Goal: Task Accomplishment & Management: Complete application form

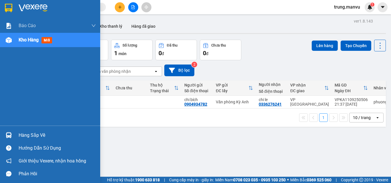
click at [9, 134] on img at bounding box center [9, 135] width 6 height 6
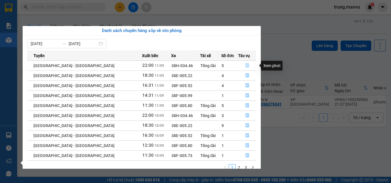
click at [245, 66] on icon "file-done" at bounding box center [246, 66] width 3 height 4
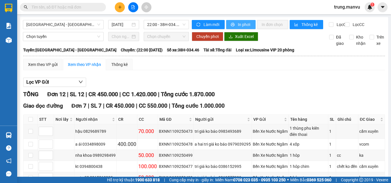
click at [238, 24] on span "In phơi" at bounding box center [244, 24] width 13 height 6
click at [179, 24] on span "22:00 - 38H-034.46" at bounding box center [166, 24] width 38 height 9
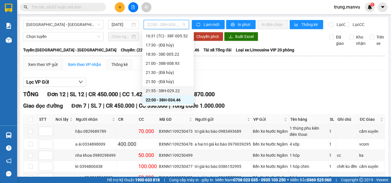
click at [172, 91] on div "21:55 - 38H-029.22" at bounding box center [168, 91] width 45 height 6
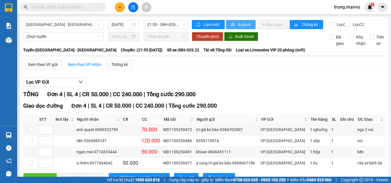
click at [241, 22] on span "In phơi" at bounding box center [244, 24] width 13 height 6
click at [179, 25] on span "21:55 - 38H-029.22" at bounding box center [166, 24] width 38 height 9
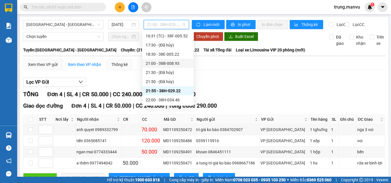
click at [178, 65] on div "21:00 - 38B-008.93" at bounding box center [168, 63] width 45 height 6
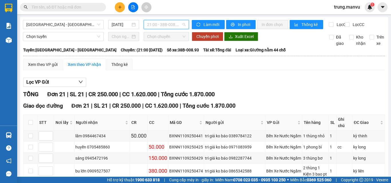
click at [173, 27] on span "21:00 - 38B-008.93" at bounding box center [166, 24] width 38 height 9
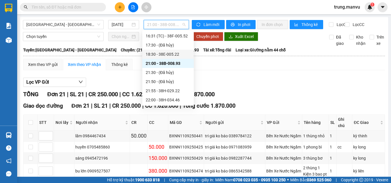
click at [171, 55] on div "18:30 - 38E-005.22" at bounding box center [168, 54] width 45 height 6
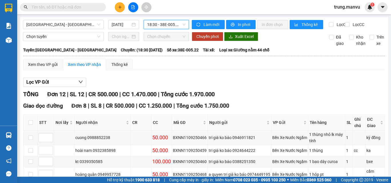
click at [182, 27] on span "18:30 - 38E-005.22" at bounding box center [166, 24] width 38 height 9
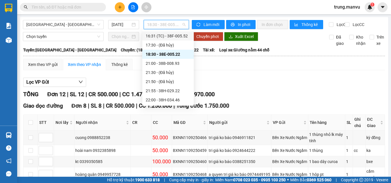
click at [179, 35] on div "16:31 (TC) - 38F-005.52" at bounding box center [168, 36] width 45 height 6
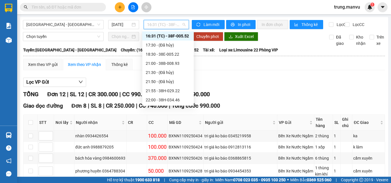
click at [180, 23] on span "16:31 (TC) - 38F-005.52" at bounding box center [166, 24] width 38 height 9
click at [175, 54] on div "18:30 - 38E-005.22" at bounding box center [168, 54] width 45 height 6
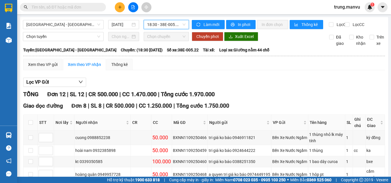
click at [180, 23] on span "18:30 - 38E-005.22" at bounding box center [166, 24] width 38 height 9
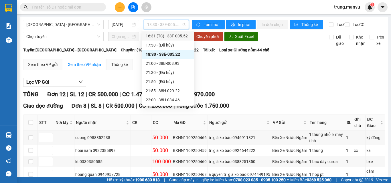
click at [184, 35] on div "16:31 (TC) - 38F-005.52" at bounding box center [168, 36] width 45 height 6
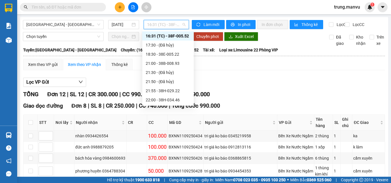
click at [177, 24] on span "16:31 (TC) - 38F-005.52" at bounding box center [166, 24] width 38 height 9
click at [175, 52] on div "18:30 - 38E-005.22" at bounding box center [168, 54] width 45 height 6
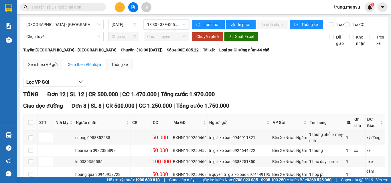
click at [182, 25] on span "18:30 - 38E-005.22" at bounding box center [166, 24] width 38 height 9
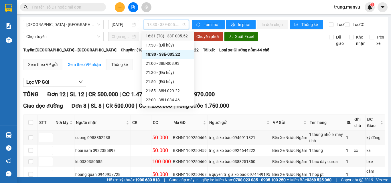
click at [178, 36] on div "16:31 (TC) - 38F-005.52" at bounding box center [168, 36] width 45 height 6
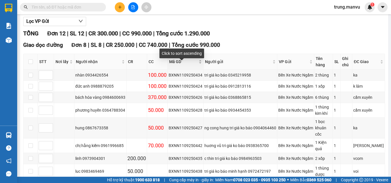
scroll to position [4, 0]
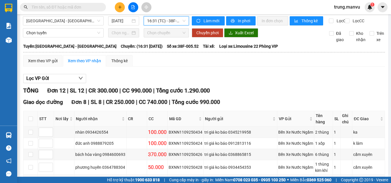
click at [171, 20] on span "16:31 (TC) - 38F-005.52" at bounding box center [166, 21] width 38 height 9
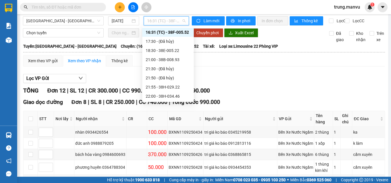
click at [278, 82] on div "Lọc VP Gửi" at bounding box center [204, 78] width 362 height 9
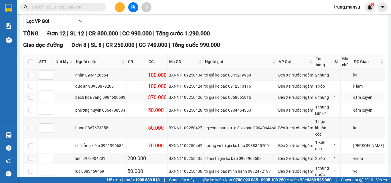
scroll to position [118, 0]
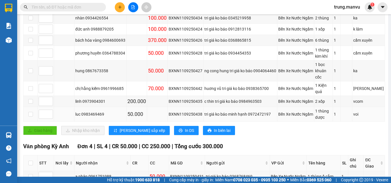
click at [206, 111] on div "tri giá ko báo minh hạnh 0972472197" at bounding box center [240, 114] width 72 height 6
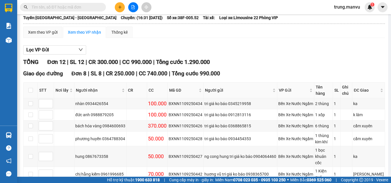
scroll to position [0, 0]
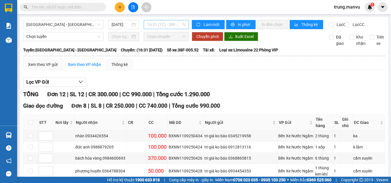
click at [177, 25] on span "16:31 (TC) - 38F-005.52" at bounding box center [166, 24] width 38 height 9
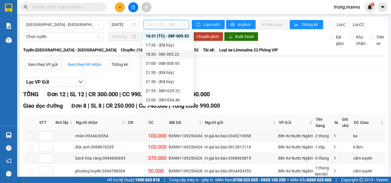
click at [175, 54] on div "18:30 - 38E-005.22" at bounding box center [168, 54] width 45 height 6
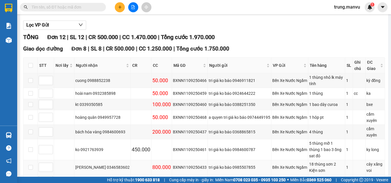
scroll to position [86, 0]
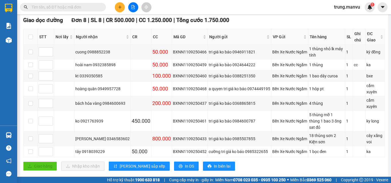
click at [92, 7] on input "text" at bounding box center [65, 7] width 68 height 6
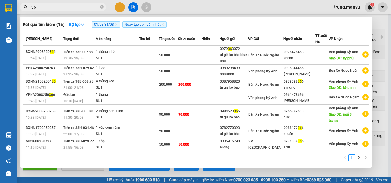
type input "36"
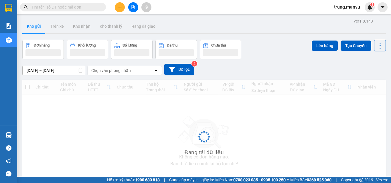
click at [80, 6] on input "text" at bounding box center [65, 7] width 68 height 6
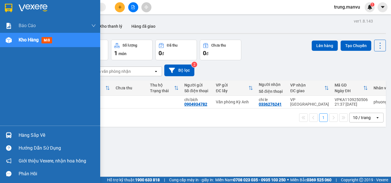
click at [10, 137] on img at bounding box center [9, 135] width 6 height 6
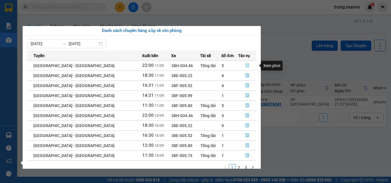
click at [244, 63] on button "button" at bounding box center [246, 65] width 17 height 9
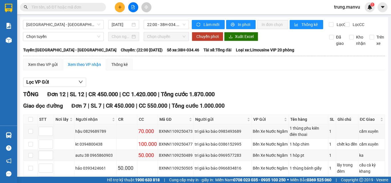
click at [71, 6] on input "text" at bounding box center [65, 7] width 68 height 6
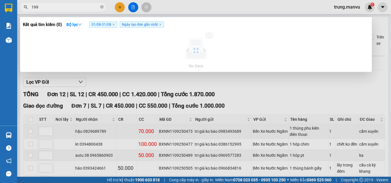
type input "1996"
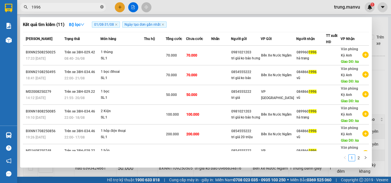
click at [103, 7] on icon "close-circle" at bounding box center [101, 6] width 3 height 3
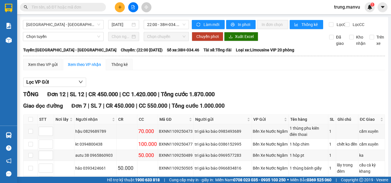
click at [94, 10] on input "text" at bounding box center [65, 7] width 68 height 6
type input "616"
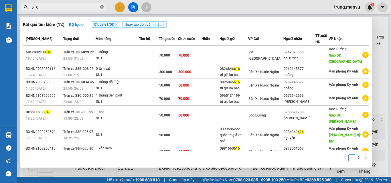
click at [101, 9] on icon "close-circle" at bounding box center [101, 6] width 3 height 3
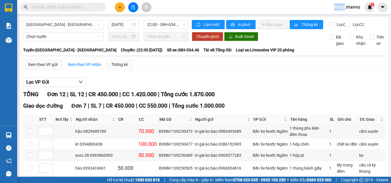
click at [101, 9] on span at bounding box center [101, 7] width 3 height 6
click at [92, 9] on input "text" at bounding box center [65, 7] width 68 height 6
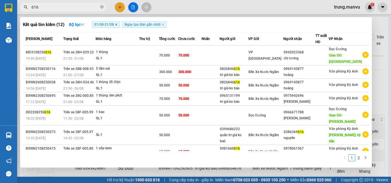
type input "616"
click at [116, 25] on icon "close" at bounding box center [116, 24] width 3 height 3
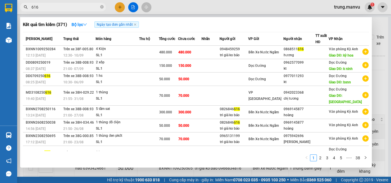
click at [196, 13] on div at bounding box center [195, 91] width 391 height 183
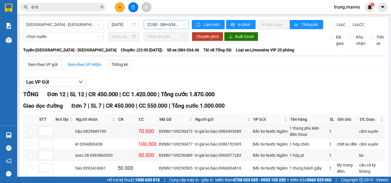
click at [150, 23] on span "22:00 - 38H-034.46" at bounding box center [166, 24] width 38 height 9
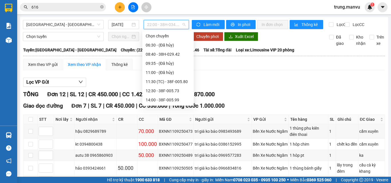
scroll to position [92, 0]
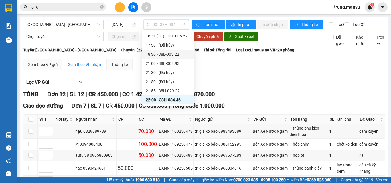
click at [175, 54] on div "18:30 - 38E-005.22" at bounding box center [168, 54] width 45 height 6
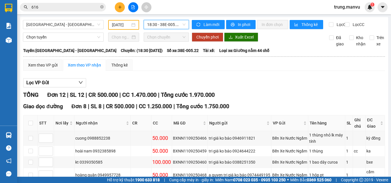
scroll to position [57, 0]
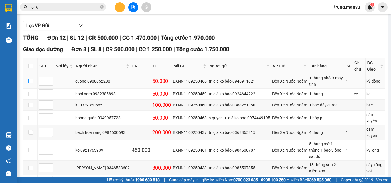
click at [32, 84] on input "checkbox" at bounding box center [30, 81] width 5 height 5
checkbox input "true"
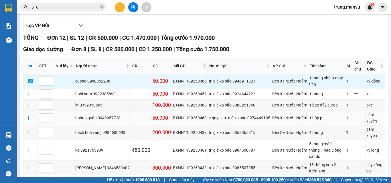
click at [31, 120] on input "checkbox" at bounding box center [30, 118] width 5 height 5
checkbox input "true"
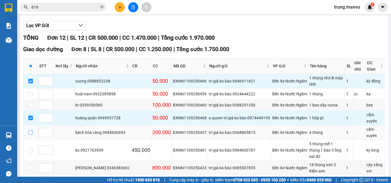
click at [30, 135] on input "checkbox" at bounding box center [30, 132] width 5 height 5
checkbox input "true"
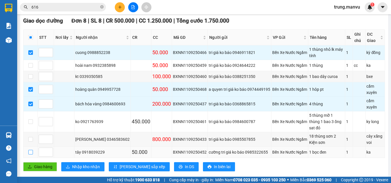
scroll to position [114, 0]
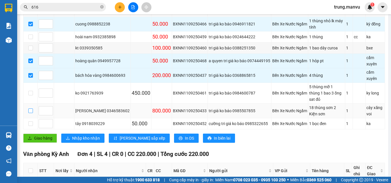
drag, startPoint x: 30, startPoint y: 109, endPoint x: 56, endPoint y: 106, distance: 26.5
click at [29, 110] on input "checkbox" at bounding box center [30, 111] width 5 height 5
checkbox input "true"
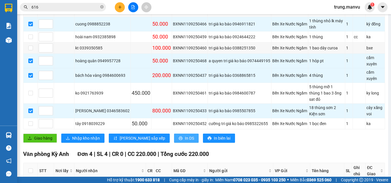
click at [185, 138] on span "In DS" at bounding box center [189, 138] width 9 height 6
click at [214, 138] on span "In biên lai" at bounding box center [222, 138] width 17 height 6
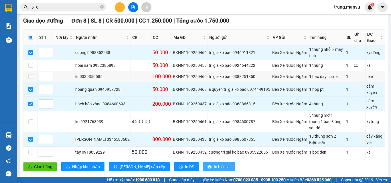
scroll to position [114, 0]
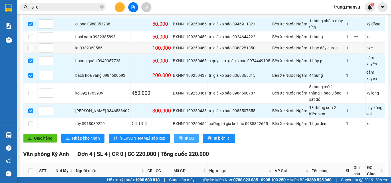
click at [185, 136] on span "In DS" at bounding box center [189, 138] width 9 height 6
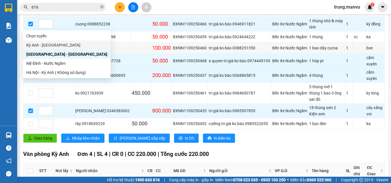
click at [57, 48] on div "Kỳ Anh - [GEOGRAPHIC_DATA]" at bounding box center [67, 45] width 88 height 9
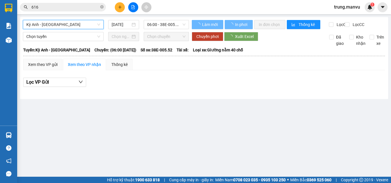
click at [124, 25] on input "[DATE]" at bounding box center [121, 24] width 19 height 6
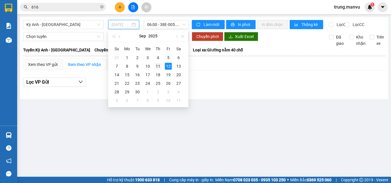
click at [161, 66] on div "11" at bounding box center [157, 66] width 7 height 7
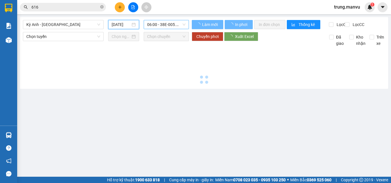
type input "[DATE]"
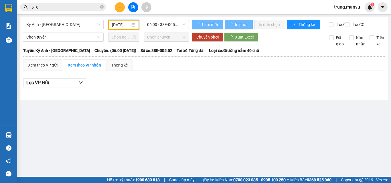
click at [166, 24] on span "06:00 - 38E-005.52" at bounding box center [166, 24] width 38 height 9
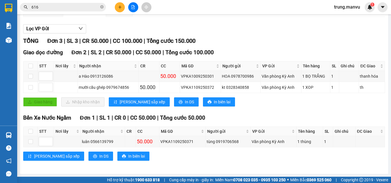
click at [166, 19] on div "Kỳ Anh - [GEOGRAPHIC_DATA] [DATE] 08:00 (TC) - 38E-005.22 Làm mới In phơi In đơ…" at bounding box center [204, 68] width 368 height 211
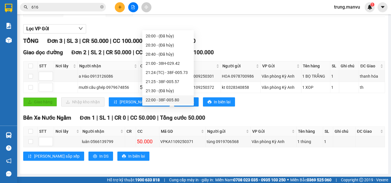
click at [169, 99] on div "22:00 - 38F-005.80" at bounding box center [168, 100] width 45 height 6
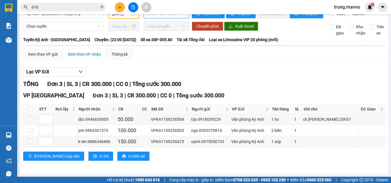
click at [169, 18] on span "22:00 - 38F-005.80" at bounding box center [166, 13] width 38 height 9
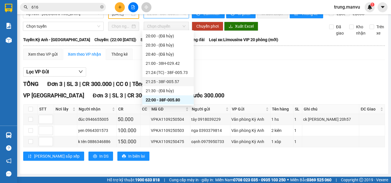
click at [168, 83] on div "21:25 - 38F-005.57" at bounding box center [168, 82] width 45 height 6
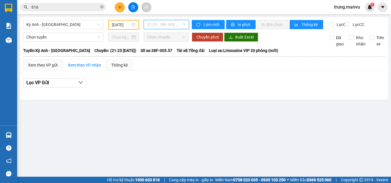
click at [170, 24] on span "21:25 - 38F-005.57" at bounding box center [166, 24] width 38 height 9
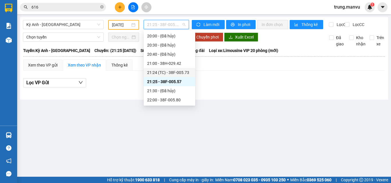
click at [176, 69] on div "21:24 (TC) - 38F-005.73" at bounding box center [169, 72] width 51 height 9
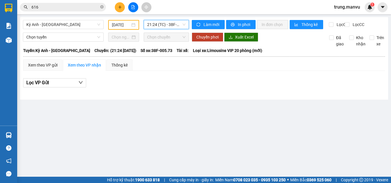
click at [169, 27] on span "21:24 (TC) - 38F-005.73" at bounding box center [166, 24] width 38 height 9
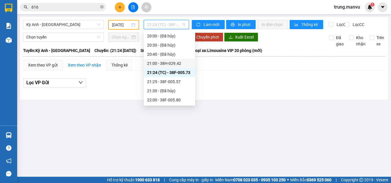
click at [169, 67] on div "21:00 - 38H-029.42" at bounding box center [169, 63] width 51 height 9
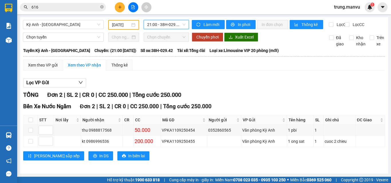
click at [152, 20] on span "21:00 - 38H-029.42" at bounding box center [166, 24] width 38 height 9
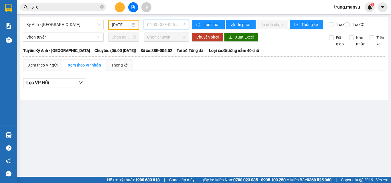
click at [172, 22] on span "06:00 - 38E-005.52" at bounding box center [166, 24] width 38 height 9
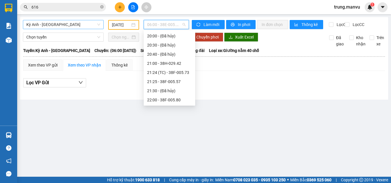
click at [76, 24] on span "Kỳ Anh - [GEOGRAPHIC_DATA]" at bounding box center [63, 24] width 74 height 9
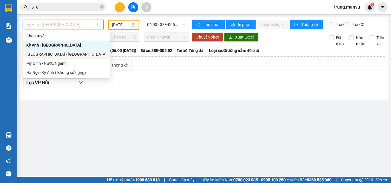
click at [45, 53] on div "[GEOGRAPHIC_DATA] - [GEOGRAPHIC_DATA]" at bounding box center [66, 54] width 80 height 6
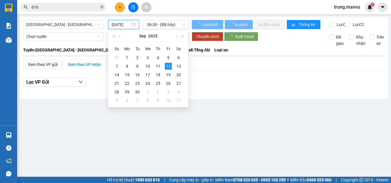
click at [119, 27] on input "[DATE]" at bounding box center [121, 24] width 19 height 6
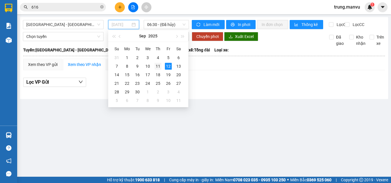
click at [158, 66] on div "11" at bounding box center [157, 66] width 7 height 7
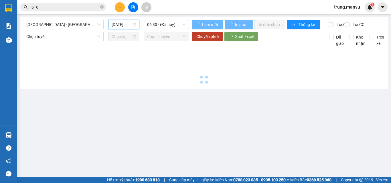
click at [165, 25] on span "06:30 - (Đã hủy)" at bounding box center [166, 24] width 38 height 9
type input "[DATE]"
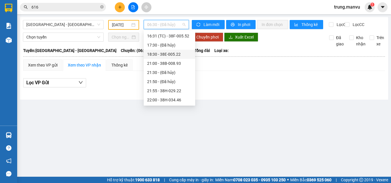
click at [167, 58] on div "18:30 - 38E-005.22" at bounding box center [169, 54] width 45 height 6
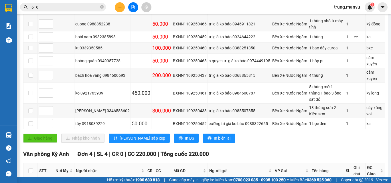
click at [68, 6] on input "616" at bounding box center [65, 7] width 68 height 6
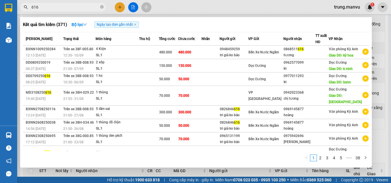
click at [68, 6] on input "616" at bounding box center [65, 7] width 68 height 6
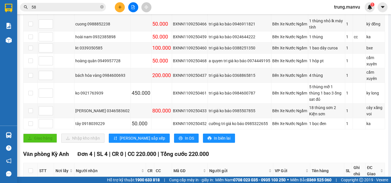
type input "585"
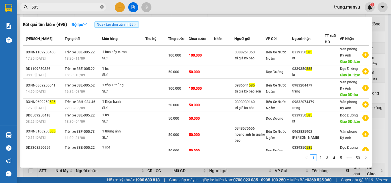
click at [102, 7] on icon "close-circle" at bounding box center [101, 6] width 3 height 3
type input "9229"
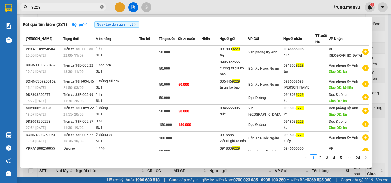
click at [101, 6] on icon "close-circle" at bounding box center [101, 6] width 3 height 3
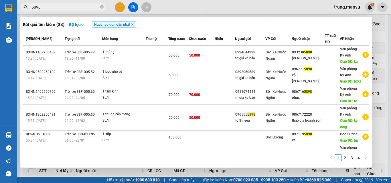
type input "5898"
click at [118, 7] on div at bounding box center [195, 91] width 391 height 183
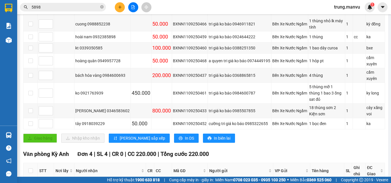
click at [120, 7] on icon "plus" at bounding box center [120, 7] width 4 height 4
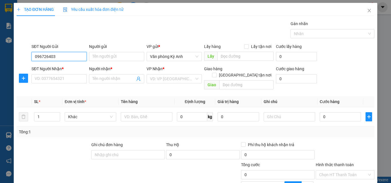
type input "0967264038"
click at [69, 64] on div "0967264038 - a khánh" at bounding box center [58, 68] width 55 height 9
type input "a khánh"
type input "0967264038"
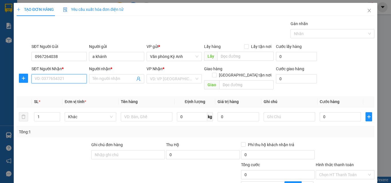
click at [66, 79] on input "SĐT Người Nhận *" at bounding box center [58, 78] width 55 height 9
type input "0985281019"
click at [68, 87] on div "0985281019 - MẾN" at bounding box center [59, 90] width 48 height 6
type input "MẾN"
type input "THANH HÓA"
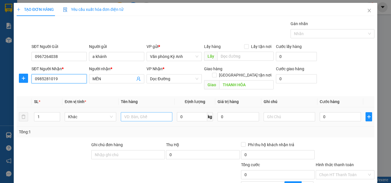
type input "0985281019"
click at [148, 112] on input "text" at bounding box center [146, 116] width 51 height 9
type input "1 hso"
type input "5"
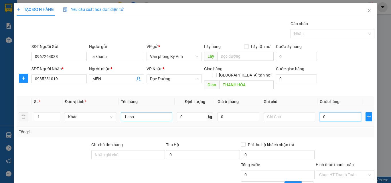
type input "5"
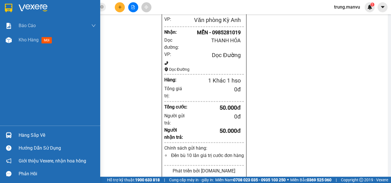
click at [25, 7] on img at bounding box center [33, 8] width 29 height 9
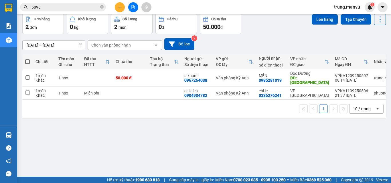
click at [171, 146] on div "ver 1.8.143 Kho gửi Trên xe Kho nhận Kho thanh [PERSON_NAME] đã giao Đơn hàng 2…" at bounding box center [204, 82] width 368 height 183
click at [79, 6] on input "5898" at bounding box center [65, 7] width 68 height 6
type input "0124"
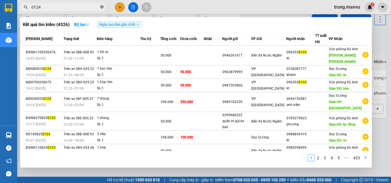
click at [101, 6] on icon "close-circle" at bounding box center [101, 6] width 3 height 3
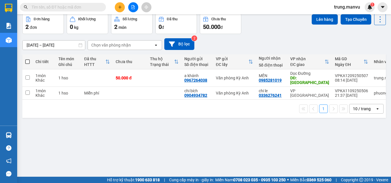
drag, startPoint x: 89, startPoint y: 8, endPoint x: 86, endPoint y: 7, distance: 3.0
click at [88, 8] on input "text" at bounding box center [65, 7] width 68 height 6
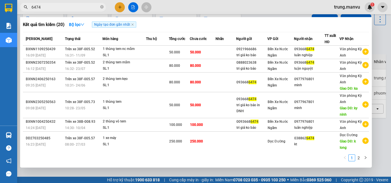
type input "6474"
click at [117, 5] on div at bounding box center [195, 91] width 391 height 183
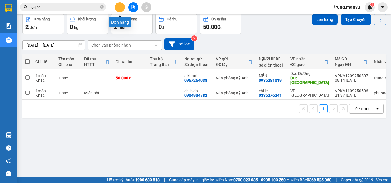
click at [122, 8] on icon "plus" at bounding box center [120, 7] width 4 height 4
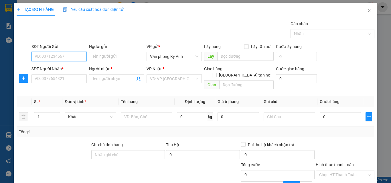
click at [74, 55] on input "SĐT Người Gửi" at bounding box center [58, 56] width 55 height 9
type input "0977976801"
drag, startPoint x: 67, startPoint y: 52, endPoint x: 17, endPoint y: 53, distance: 49.8
click at [17, 53] on div "SĐT Người Gửi 0977976801 Người gửi Tên người gửi VP gửi * Văn phòng Kỳ Anh Lấy …" at bounding box center [195, 53] width 359 height 20
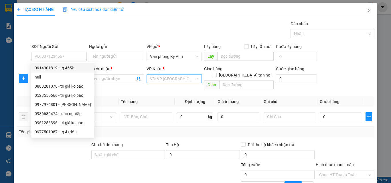
click at [161, 78] on input "search" at bounding box center [172, 79] width 44 height 9
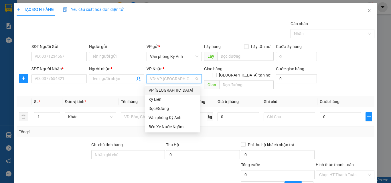
click at [169, 93] on div "VP [GEOGRAPHIC_DATA]" at bounding box center [172, 90] width 48 height 6
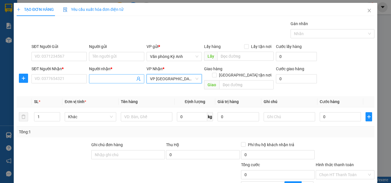
click at [120, 78] on input "Người nhận *" at bounding box center [113, 79] width 43 height 6
type input "kt"
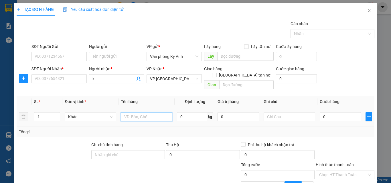
click at [134, 112] on input "text" at bounding box center [146, 116] width 51 height 9
type input "1 hso"
click at [326, 113] on input "0" at bounding box center [340, 116] width 41 height 9
type input "5"
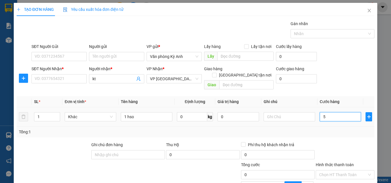
type input "5"
type input "50"
type input "500"
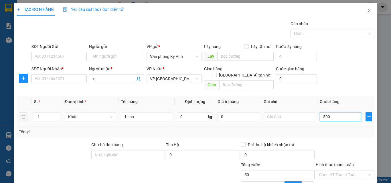
type input "500"
type input "5.000"
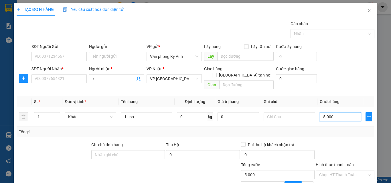
type input "50.000"
click at [330, 142] on div at bounding box center [345, 152] width 60 height 20
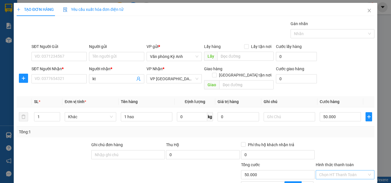
click at [322, 171] on input "Hình thức thanh toán" at bounding box center [343, 175] width 48 height 9
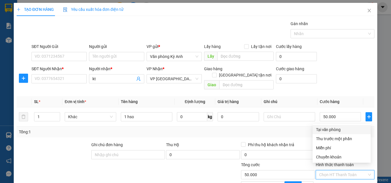
click at [322, 131] on div "Tại văn phòng" at bounding box center [341, 130] width 51 height 6
type input "0"
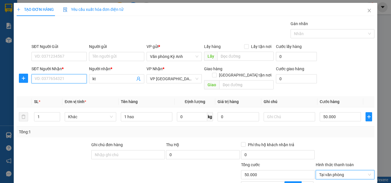
click at [50, 79] on input "SĐT Người Nhận *" at bounding box center [58, 78] width 55 height 9
type input "0979067335"
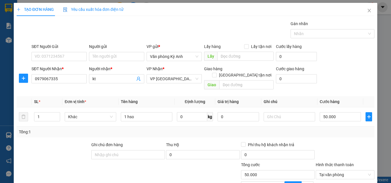
type input "0"
click at [367, 11] on icon "close" at bounding box center [369, 10] width 5 height 5
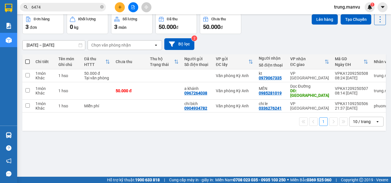
click at [50, 8] on input "6474" at bounding box center [65, 7] width 68 height 6
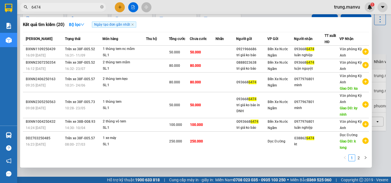
click at [50, 8] on input "6474" at bounding box center [65, 7] width 68 height 6
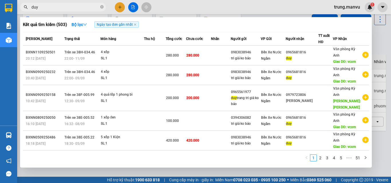
type input "duy"
click at [100, 5] on span at bounding box center [101, 7] width 3 height 5
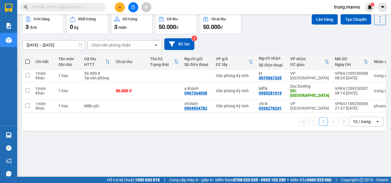
click at [98, 9] on input "text" at bounding box center [65, 7] width 68 height 6
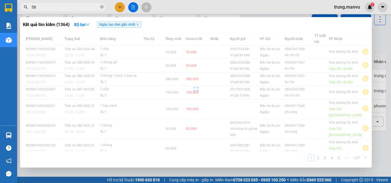
type input "5"
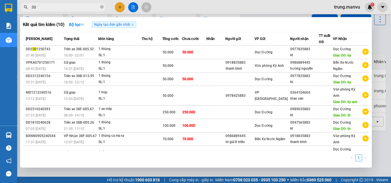
type input "301"
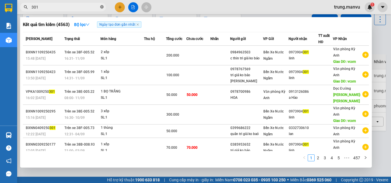
click at [102, 10] on span at bounding box center [101, 7] width 3 height 5
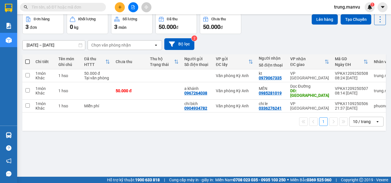
click at [99, 7] on span at bounding box center [63, 7] width 86 height 9
click at [101, 6] on span at bounding box center [101, 7] width 3 height 6
click at [94, 7] on input "text" at bounding box center [65, 7] width 68 height 6
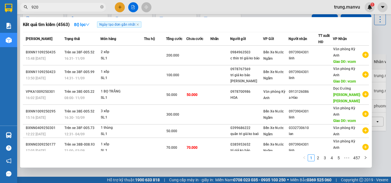
type input "9205"
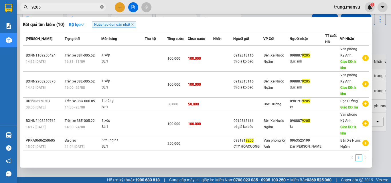
click at [101, 8] on icon "close-circle" at bounding box center [101, 6] width 3 height 3
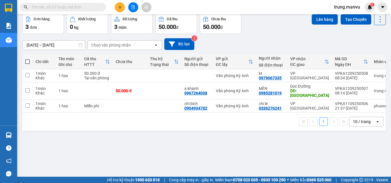
click at [99, 7] on span at bounding box center [63, 7] width 86 height 9
click at [98, 6] on input "text" at bounding box center [65, 7] width 68 height 6
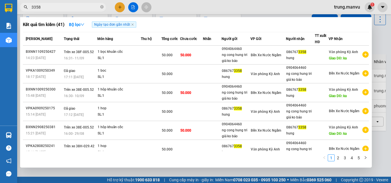
type input "3358"
click at [259, 12] on div at bounding box center [195, 91] width 391 height 183
click at [51, 10] on input "3358" at bounding box center [65, 7] width 68 height 6
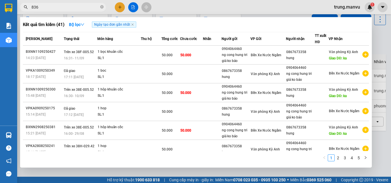
type input "8366"
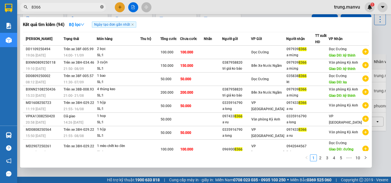
click at [103, 9] on icon "close-circle" at bounding box center [101, 6] width 3 height 3
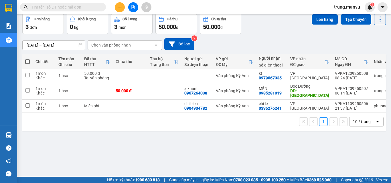
click at [102, 9] on span at bounding box center [101, 7] width 3 height 6
click at [95, 7] on input "text" at bounding box center [65, 7] width 68 height 6
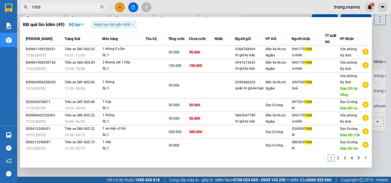
type input "1988"
click at [198, 7] on div at bounding box center [195, 91] width 391 height 183
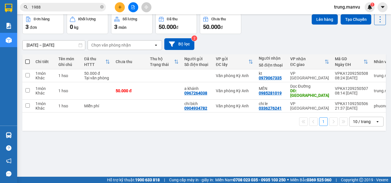
drag, startPoint x: 197, startPoint y: 3, endPoint x: 161, endPoint y: 26, distance: 43.3
click at [161, 8] on div "Kho gửi Trên xe Kho nhận Kho thanh [PERSON_NAME] đã giao" at bounding box center [203, 0] width 363 height 15
click at [131, 8] on button at bounding box center [133, 7] width 10 height 10
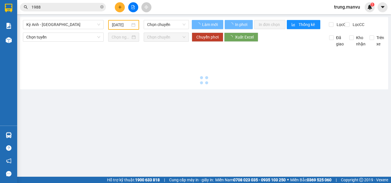
click at [56, 21] on span "Kỳ Anh - [GEOGRAPHIC_DATA]" at bounding box center [63, 24] width 74 height 9
type input "[DATE]"
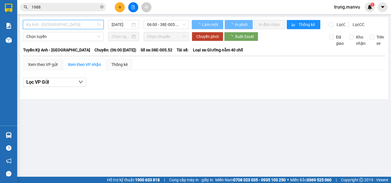
click at [61, 25] on span "Kỳ Anh - [GEOGRAPHIC_DATA]" at bounding box center [63, 24] width 74 height 9
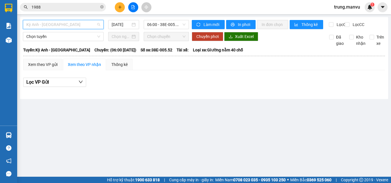
click at [65, 28] on span "Kỳ Anh - [GEOGRAPHIC_DATA]" at bounding box center [63, 24] width 74 height 9
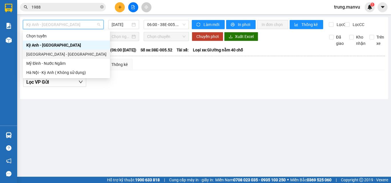
click at [59, 55] on div "[GEOGRAPHIC_DATA] - [GEOGRAPHIC_DATA]" at bounding box center [66, 54] width 80 height 6
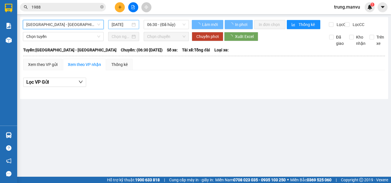
click at [123, 27] on input "[DATE]" at bounding box center [121, 24] width 19 height 6
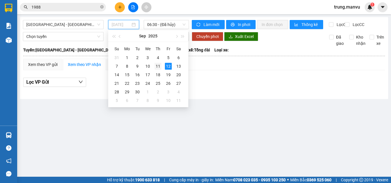
click at [159, 68] on div "11" at bounding box center [157, 66] width 7 height 7
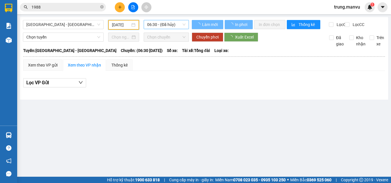
type input "[DATE]"
click at [164, 27] on span "06:30 - (Đã hủy)" at bounding box center [166, 24] width 38 height 9
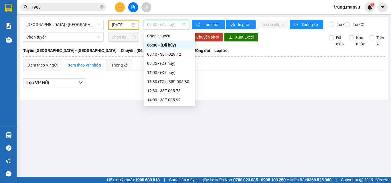
click at [171, 152] on div "21:00 - 38B-008.93" at bounding box center [169, 155] width 45 height 6
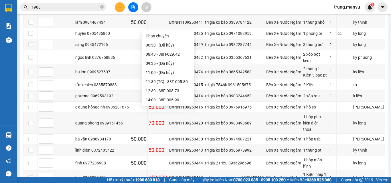
click at [169, 179] on div "21:55 - 38H-029.22" at bounding box center [168, 182] width 45 height 6
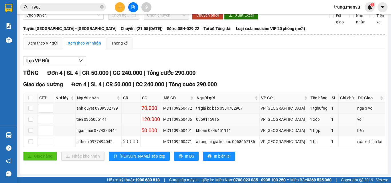
click at [34, 122] on td at bounding box center [30, 119] width 14 height 11
click at [29, 120] on input "checkbox" at bounding box center [30, 119] width 5 height 5
checkbox input "true"
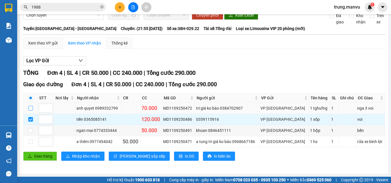
click at [31, 107] on input "checkbox" at bounding box center [30, 108] width 5 height 5
checkbox input "true"
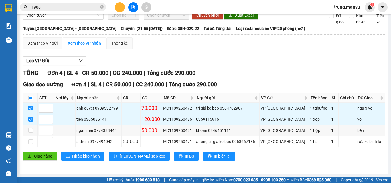
click at [259, 69] on div "TỔNG Đơn 4 | SL 4 | CR 50.000 | CC 240.000 | Tổng cước 290.000" at bounding box center [204, 73] width 362 height 9
click at [243, 6] on span "In phơi" at bounding box center [244, 2] width 13 height 6
click at [242, 6] on span "In phơi" at bounding box center [244, 2] width 13 height 6
click at [268, 6] on span "In đơn chọn" at bounding box center [272, 2] width 22 height 6
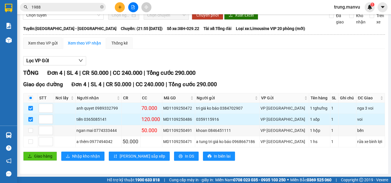
click at [31, 122] on input "checkbox" at bounding box center [30, 119] width 5 height 5
checkbox input "false"
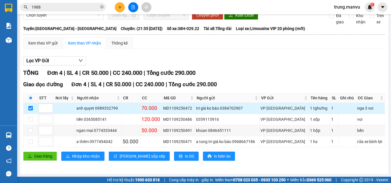
click at [107, 112] on div "anh quyet 0989332799" at bounding box center [98, 108] width 44 height 6
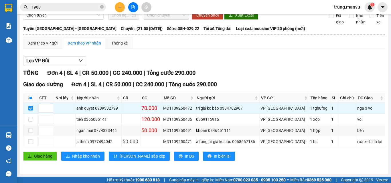
click at [68, 6] on input "1988" at bounding box center [65, 7] width 68 height 6
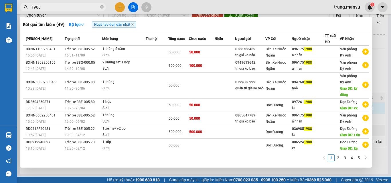
paste input "0989332799"
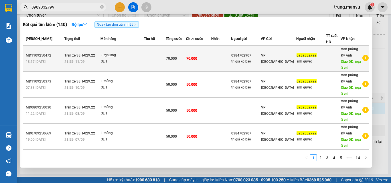
type input "0989332799"
click at [237, 56] on div "0384702907" at bounding box center [245, 56] width 29 height 6
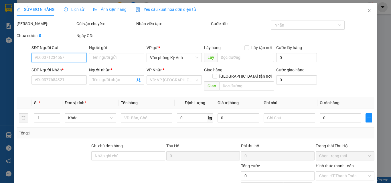
type input "0384702907"
type input "tri giá ko báo"
type input "0989332799"
type input "anh quyet"
type input "nga 3 voi"
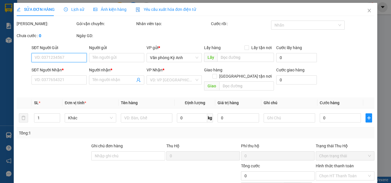
type input "70.000"
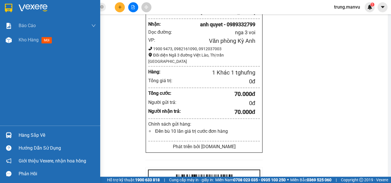
click at [25, 4] on img at bounding box center [33, 8] width 29 height 9
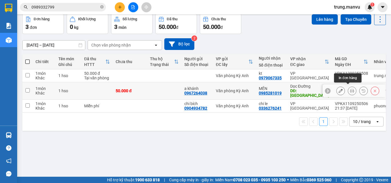
click at [350, 96] on button at bounding box center [352, 91] width 8 height 10
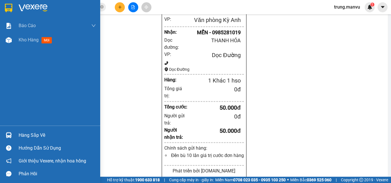
click at [22, 9] on img at bounding box center [33, 8] width 29 height 9
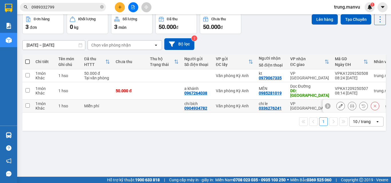
click at [139, 113] on td at bounding box center [130, 106] width 34 height 13
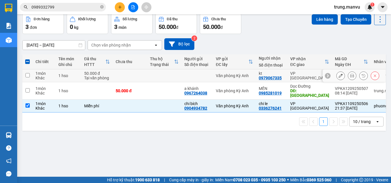
click at [167, 82] on td at bounding box center [164, 76] width 34 height 13
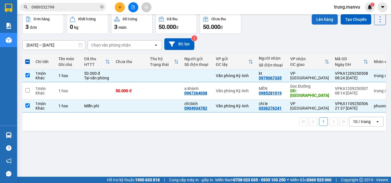
click at [314, 25] on button "Lên hàng" at bounding box center [325, 19] width 26 height 10
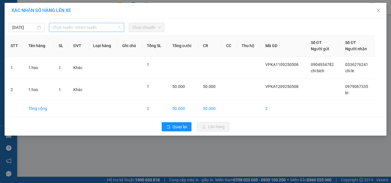
click at [75, 27] on span "Chọn tuyến - nhóm tuyến" at bounding box center [86, 27] width 68 height 9
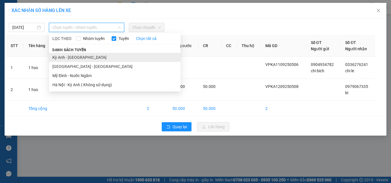
click at [89, 58] on li "Kỳ Anh - [GEOGRAPHIC_DATA]" at bounding box center [115, 57] width 132 height 9
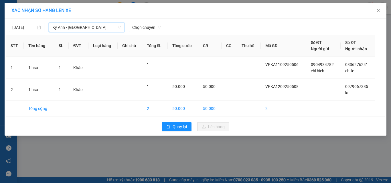
click at [140, 23] on span "Chọn chuyến" at bounding box center [146, 27] width 29 height 9
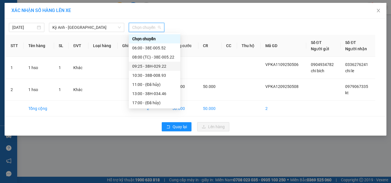
click at [160, 66] on div "09:25 - 38H-029.22" at bounding box center [154, 66] width 45 height 6
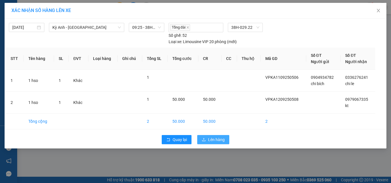
click at [203, 138] on icon "upload" at bounding box center [204, 140] width 4 height 4
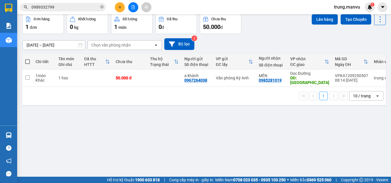
click at [121, 10] on button at bounding box center [120, 7] width 10 height 10
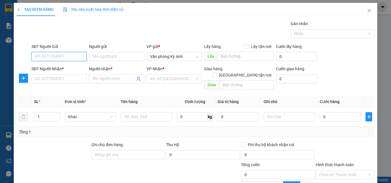
click at [68, 58] on input "SĐT Người Gửi" at bounding box center [58, 56] width 55 height 9
type input "0975665023"
click at [57, 70] on div "0975665023 - kt" at bounding box center [59, 68] width 48 height 6
type input "kt"
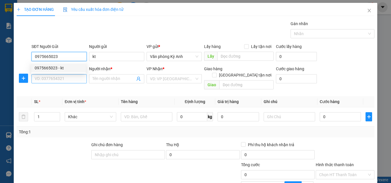
type input "0975665023"
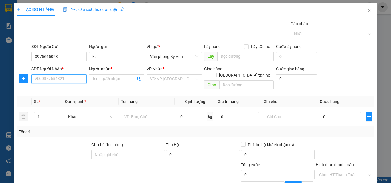
click at [60, 78] on input "SĐT Người Nhận *" at bounding box center [58, 78] width 55 height 9
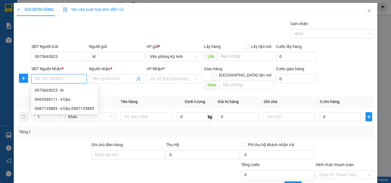
click at [48, 79] on input "SĐT Người Nhận *" at bounding box center [58, 78] width 55 height 9
click at [52, 99] on div "0963540111 - e hậu" at bounding box center [65, 99] width 60 height 6
type input "0963540111"
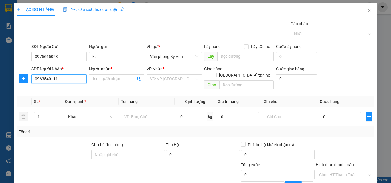
type input "e hậu"
type input "thanh hóa"
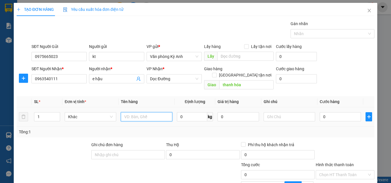
click at [161, 112] on input "text" at bounding box center [146, 116] width 51 height 9
type input "1 thung"
type input "5"
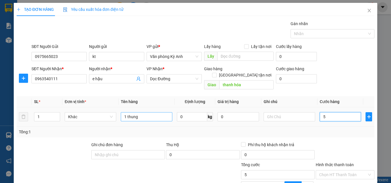
type input "50"
type input "500"
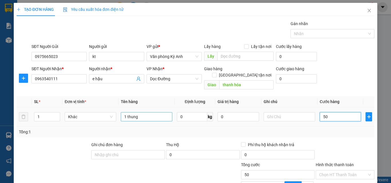
type input "500"
type input "5.000"
type input "50.000"
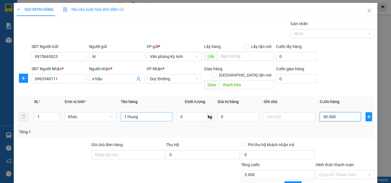
type input "50.000"
click at [323, 144] on div at bounding box center [345, 152] width 60 height 20
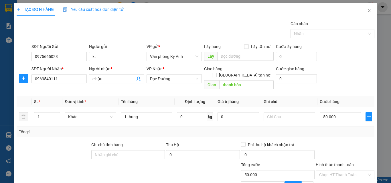
type input "0"
click at [368, 12] on icon "close" at bounding box center [369, 10] width 3 height 3
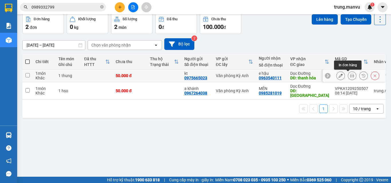
click at [350, 78] on icon at bounding box center [352, 76] width 4 height 4
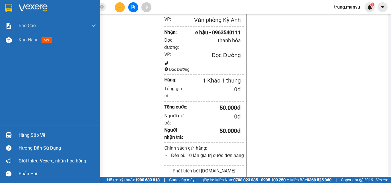
click at [30, 9] on img at bounding box center [33, 8] width 29 height 9
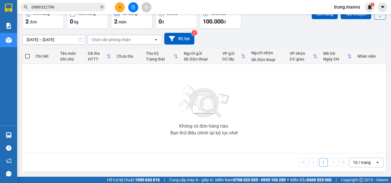
click at [76, 8] on input "0989332799" at bounding box center [65, 7] width 68 height 6
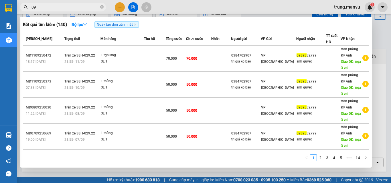
type input "0"
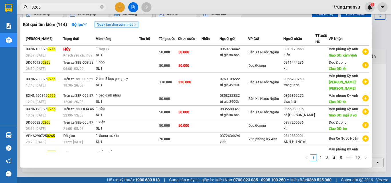
click at [175, 26] on div "Kết quả tìm kiếm ( 114 ) Bộ lọc Ngày tạo đơn gần nhất" at bounding box center [196, 24] width 346 height 9
click at [67, 8] on input "0265" at bounding box center [65, 7] width 68 height 6
type input "0"
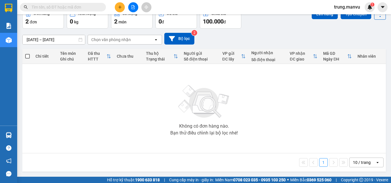
click at [68, 9] on input "text" at bounding box center [65, 7] width 68 height 6
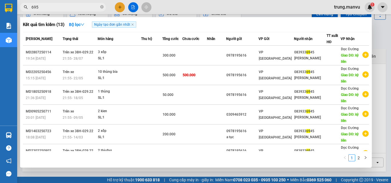
type input "6954"
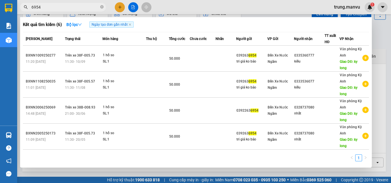
drag, startPoint x: 103, startPoint y: 6, endPoint x: 99, endPoint y: 8, distance: 4.5
click at [102, 7] on icon "close-circle" at bounding box center [101, 6] width 3 height 3
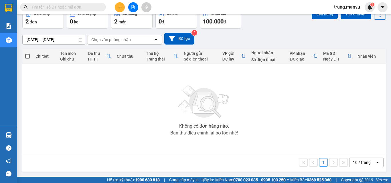
click at [98, 8] on input "text" at bounding box center [65, 7] width 68 height 6
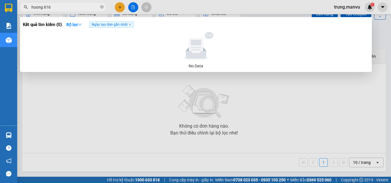
click at [45, 5] on input "huong 616" at bounding box center [65, 7] width 68 height 6
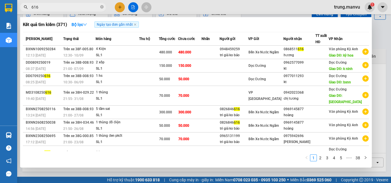
type input "616"
click at [58, 11] on span "616" at bounding box center [63, 7] width 86 height 9
click at [61, 6] on input "616" at bounding box center [65, 7] width 68 height 6
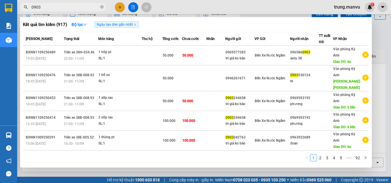
type input "0903"
click at [211, 11] on div at bounding box center [195, 91] width 391 height 183
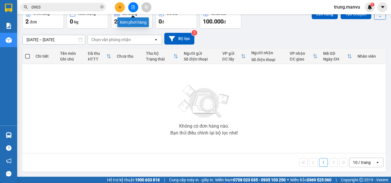
click at [135, 7] on button at bounding box center [133, 7] width 10 height 10
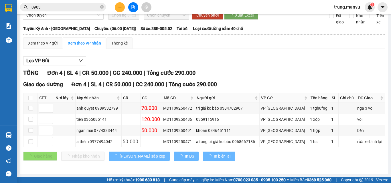
type input "[DATE]"
click at [61, 7] on span "Kỳ Anh - [GEOGRAPHIC_DATA]" at bounding box center [63, 3] width 74 height 9
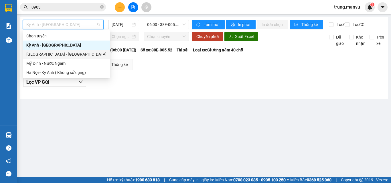
click at [58, 51] on div "[GEOGRAPHIC_DATA] - [GEOGRAPHIC_DATA]" at bounding box center [66, 54] width 87 height 9
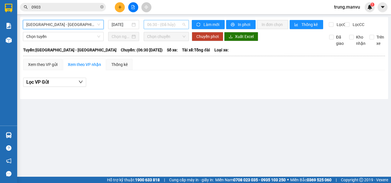
click at [165, 27] on span "06:30 - (Đã hủy)" at bounding box center [166, 24] width 38 height 9
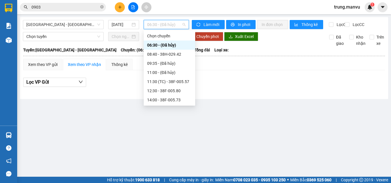
click at [170, 161] on div "21:55 - 38H-029.22" at bounding box center [169, 164] width 45 height 6
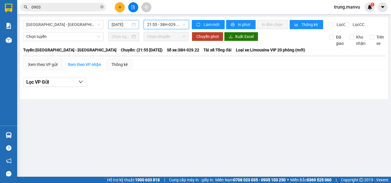
click at [120, 24] on input "[DATE]" at bounding box center [121, 24] width 19 height 6
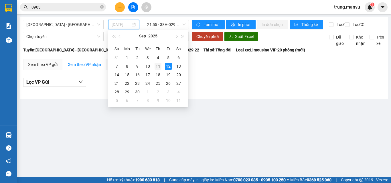
click at [160, 66] on div "11" at bounding box center [157, 66] width 7 height 7
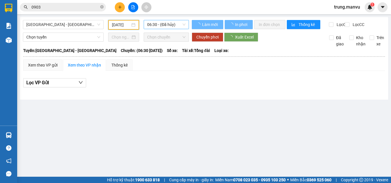
type input "[DATE]"
click at [163, 23] on span "06:30 - (Đã hủy)" at bounding box center [166, 24] width 38 height 9
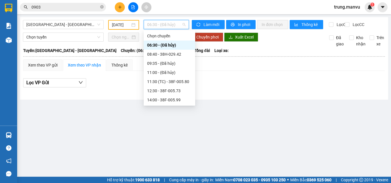
click at [171, 179] on div "21:55 - 38H-029.22" at bounding box center [169, 182] width 45 height 6
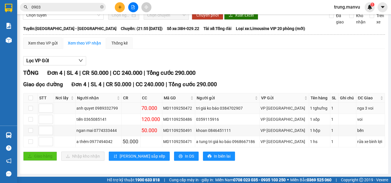
click at [107, 111] on div "anh quyet 0989332799" at bounding box center [98, 108] width 44 height 6
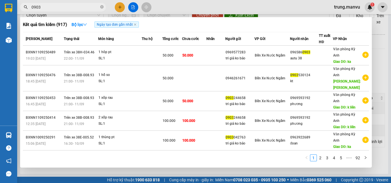
click at [66, 8] on input "0903" at bounding box center [65, 7] width 68 height 6
paste input "89332799"
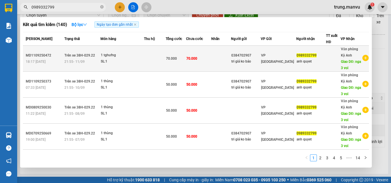
type input "0989332799"
click at [259, 58] on div "0384702907" at bounding box center [245, 56] width 29 height 6
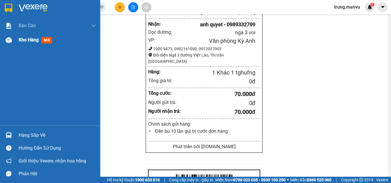
click at [30, 8] on img at bounding box center [33, 8] width 29 height 9
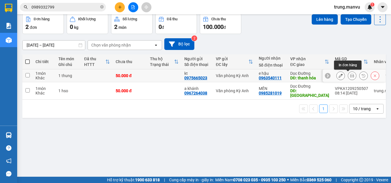
click at [350, 78] on icon at bounding box center [352, 76] width 4 height 4
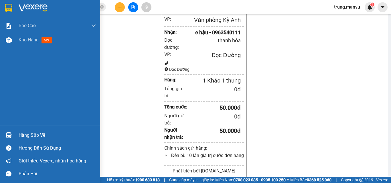
click at [26, 9] on img at bounding box center [33, 8] width 29 height 9
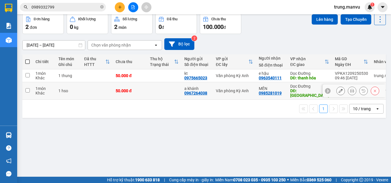
click at [229, 93] on div "Văn phòng Kỳ Anh" at bounding box center [234, 91] width 37 height 5
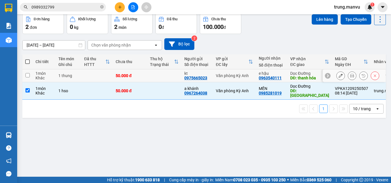
drag, startPoint x: 231, startPoint y: 103, endPoint x: 232, endPoint y: 100, distance: 3.2
click at [231, 78] on div "Văn phòng Kỳ Anh" at bounding box center [234, 76] width 37 height 5
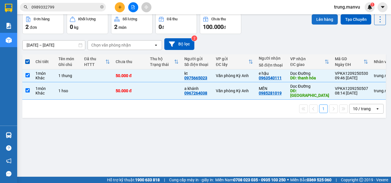
click at [315, 25] on button "Lên hàng" at bounding box center [325, 19] width 26 height 10
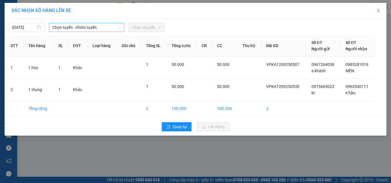
click at [56, 30] on span "Chọn tuyến - nhóm tuyến" at bounding box center [86, 27] width 68 height 9
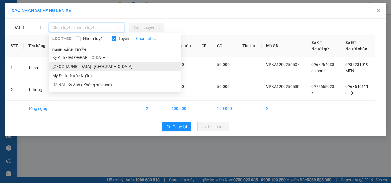
click at [74, 64] on li "[GEOGRAPHIC_DATA] - [GEOGRAPHIC_DATA]" at bounding box center [115, 66] width 132 height 9
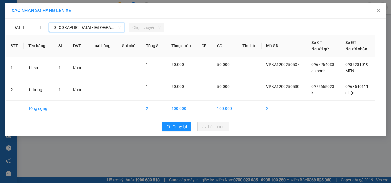
click at [78, 29] on span "[GEOGRAPHIC_DATA] - [GEOGRAPHIC_DATA]" at bounding box center [86, 27] width 68 height 9
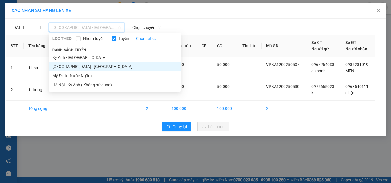
click at [82, 60] on li "Kỳ Anh - [GEOGRAPHIC_DATA]" at bounding box center [115, 57] width 132 height 9
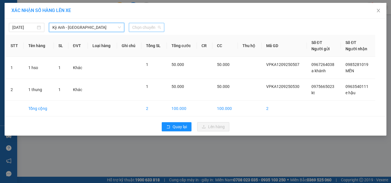
click at [146, 26] on span "Chọn chuyến" at bounding box center [146, 27] width 29 height 9
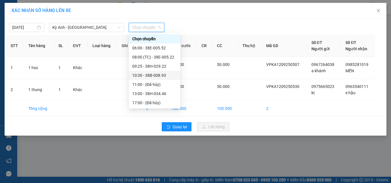
click at [160, 77] on div "10:30 - 38B-008.93" at bounding box center [154, 75] width 45 height 6
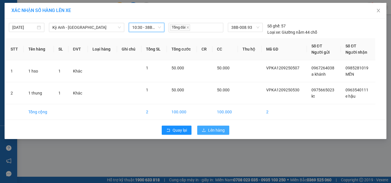
click at [218, 131] on span "Lên hàng" at bounding box center [216, 130] width 17 height 6
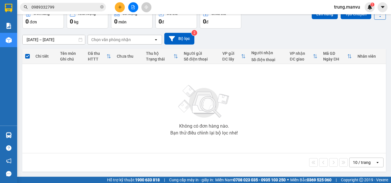
click at [133, 5] on button at bounding box center [133, 7] width 10 height 10
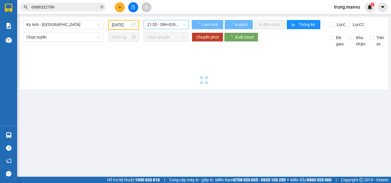
click at [163, 26] on span "21:55 - 38H-029.22" at bounding box center [166, 24] width 38 height 9
click at [163, 27] on span "21:55 - 38H-029.22" at bounding box center [166, 24] width 38 height 9
type input "[DATE]"
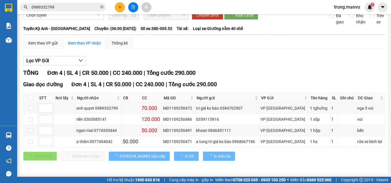
click at [164, 7] on span "06:00 - 38E-005.52" at bounding box center [166, 3] width 38 height 9
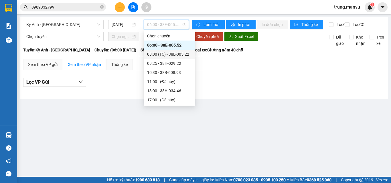
click at [175, 54] on div "08:00 (TC) - 38E-005.22" at bounding box center [169, 54] width 45 height 6
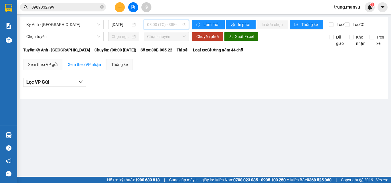
click at [165, 27] on span "08:00 (TC) - 38E-005.22" at bounding box center [166, 24] width 38 height 9
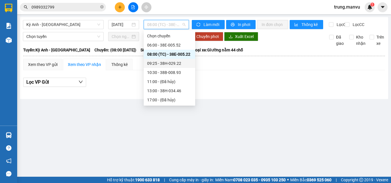
click at [170, 61] on div "09:25 - 38H-029.22" at bounding box center [169, 63] width 45 height 6
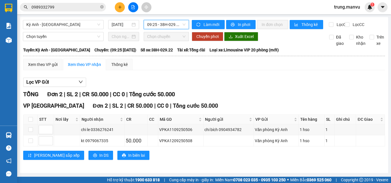
click at [169, 24] on span "09:25 - 38H-029.22" at bounding box center [166, 24] width 38 height 9
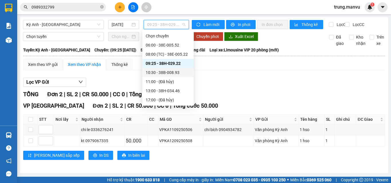
click at [173, 74] on div "10:30 - 38B-008.93" at bounding box center [168, 73] width 45 height 6
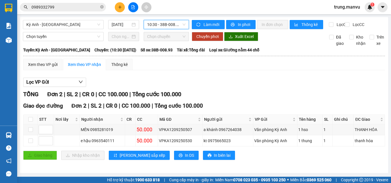
click at [159, 19] on div "Kỳ Anh - [GEOGRAPHIC_DATA] [DATE] 10:30 10:30 - 38B-008.93 Làm mới In phơi In đ…" at bounding box center [204, 95] width 368 height 156
click at [159, 24] on span "10:30 - 38B-008.93" at bounding box center [166, 24] width 38 height 9
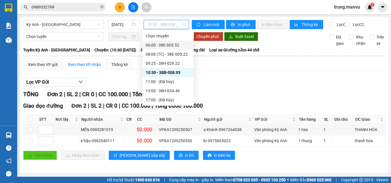
click at [75, 7] on input "0989332799" at bounding box center [65, 7] width 68 height 6
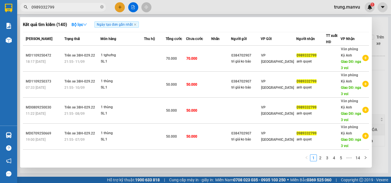
click at [75, 7] on input "0989332799" at bounding box center [65, 7] width 68 height 6
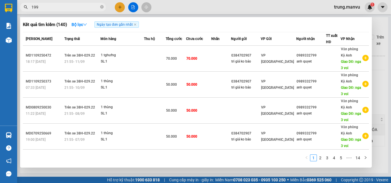
type input "1995"
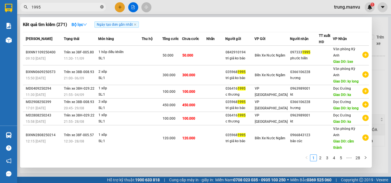
click at [100, 8] on icon "close-circle" at bounding box center [101, 6] width 3 height 3
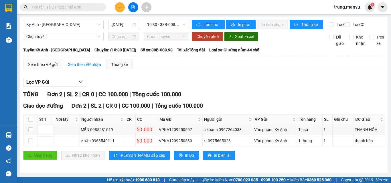
click at [88, 8] on input "text" at bounding box center [65, 7] width 68 height 6
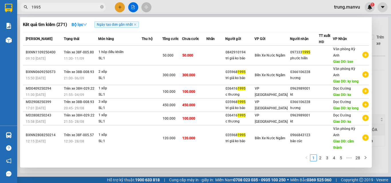
type input "1995"
click at [63, 9] on input "1995" at bounding box center [65, 7] width 68 height 6
type input "9808"
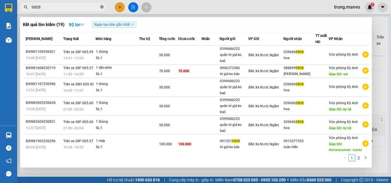
click at [101, 8] on icon "close-circle" at bounding box center [101, 6] width 3 height 3
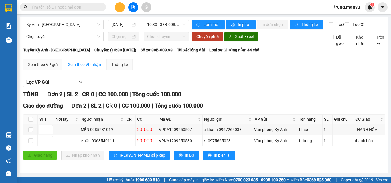
click at [84, 6] on input "text" at bounding box center [65, 7] width 68 height 6
click at [157, 20] on div "10:30 - 38B-008.93" at bounding box center [166, 24] width 45 height 9
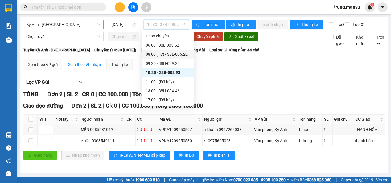
click at [64, 26] on span "Kỳ Anh - [GEOGRAPHIC_DATA]" at bounding box center [63, 24] width 74 height 9
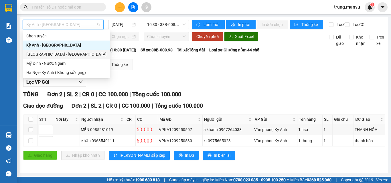
click at [54, 56] on div "[GEOGRAPHIC_DATA] - [GEOGRAPHIC_DATA]" at bounding box center [66, 54] width 80 height 6
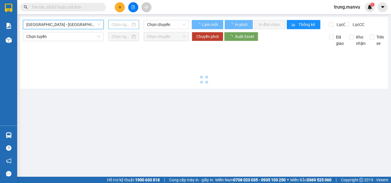
click at [125, 26] on input at bounding box center [121, 24] width 19 height 6
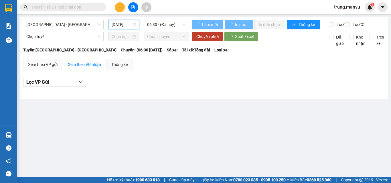
click at [118, 24] on input "[DATE]" at bounding box center [121, 24] width 19 height 6
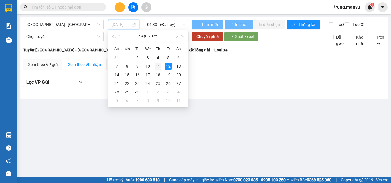
click at [158, 64] on div "11" at bounding box center [157, 66] width 7 height 7
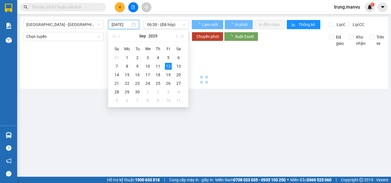
click at [156, 69] on div at bounding box center [204, 66] width 362 height 39
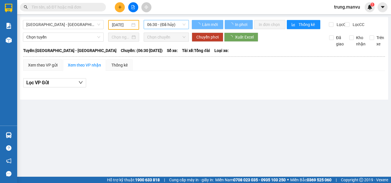
type input "[DATE]"
click at [161, 27] on span "06:30 - (Đã hủy)" at bounding box center [166, 24] width 38 height 9
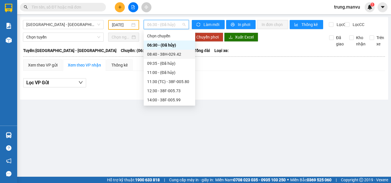
click at [169, 54] on div "08:40 - 38H-029.42" at bounding box center [169, 54] width 45 height 6
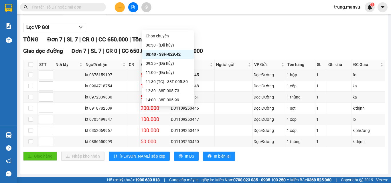
click at [173, 80] on div "11:30 (TC) - 38F-005.80" at bounding box center [168, 82] width 45 height 6
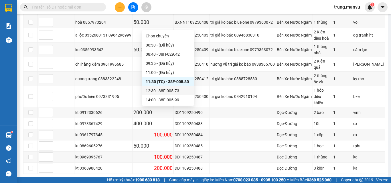
click at [167, 91] on div "12:30 - 38F-005.73" at bounding box center [168, 91] width 45 height 6
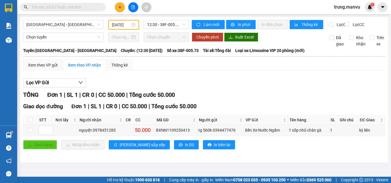
drag, startPoint x: 161, startPoint y: 104, endPoint x: 80, endPoint y: 162, distance: 99.4
